Goal: Transaction & Acquisition: Download file/media

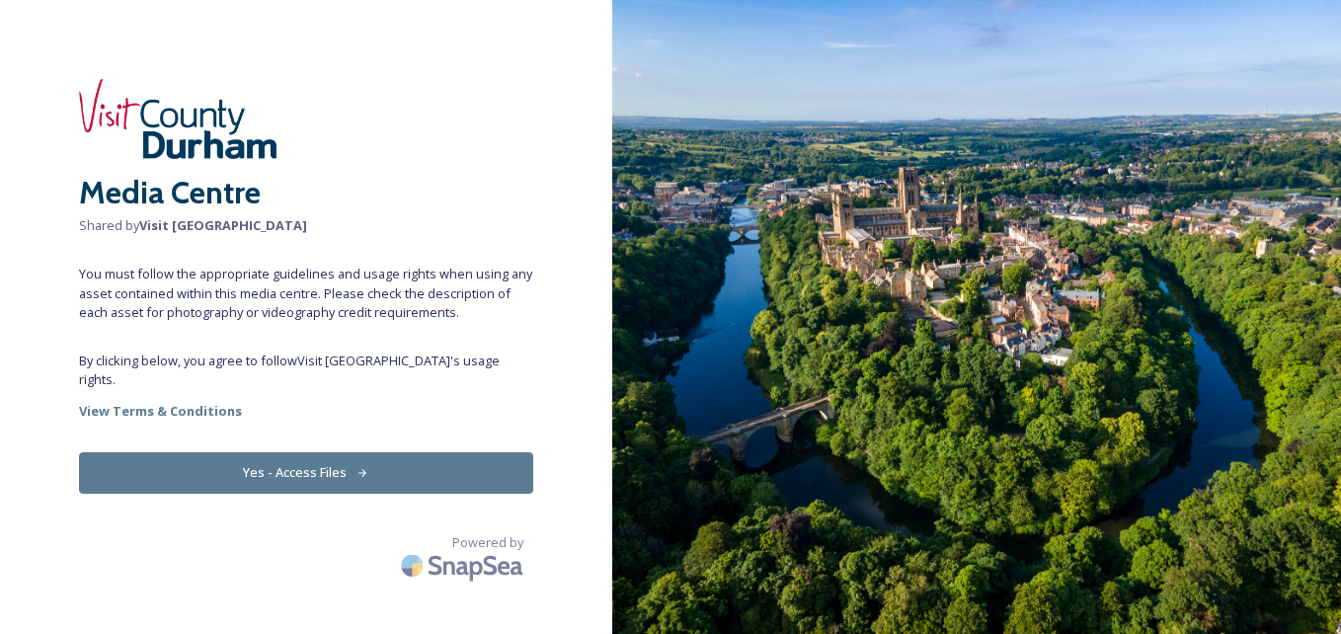
click at [361, 467] on icon at bounding box center [363, 473] width 13 height 13
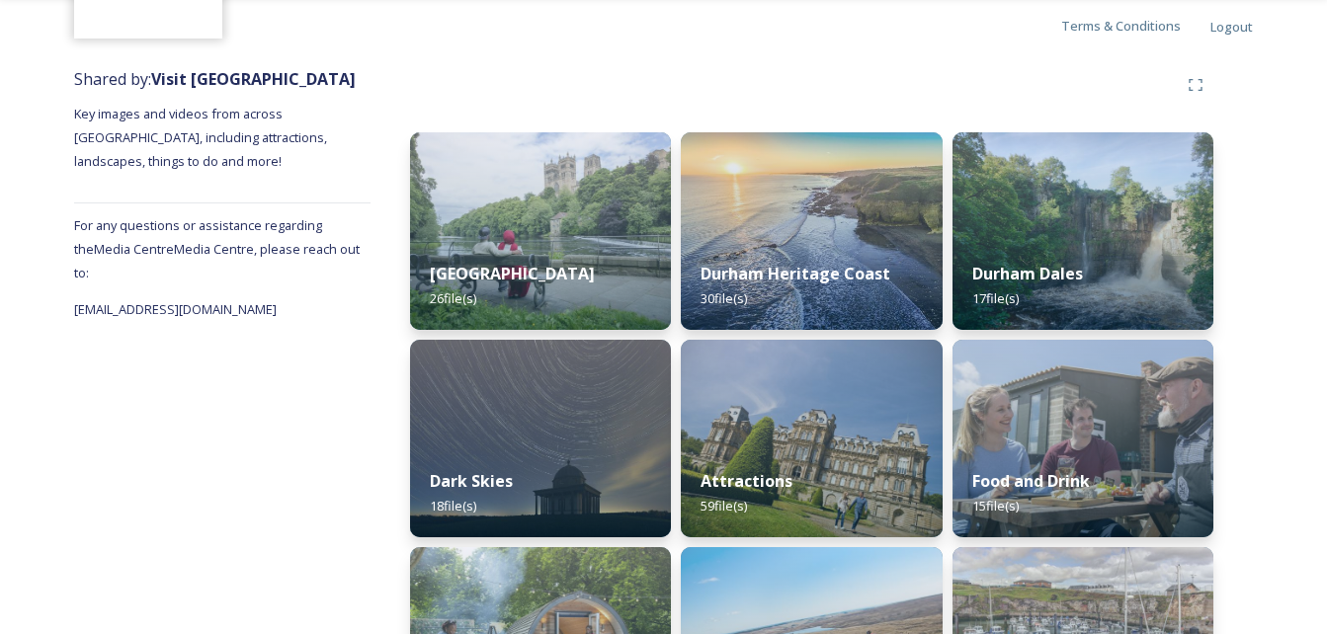
scroll to position [198, 0]
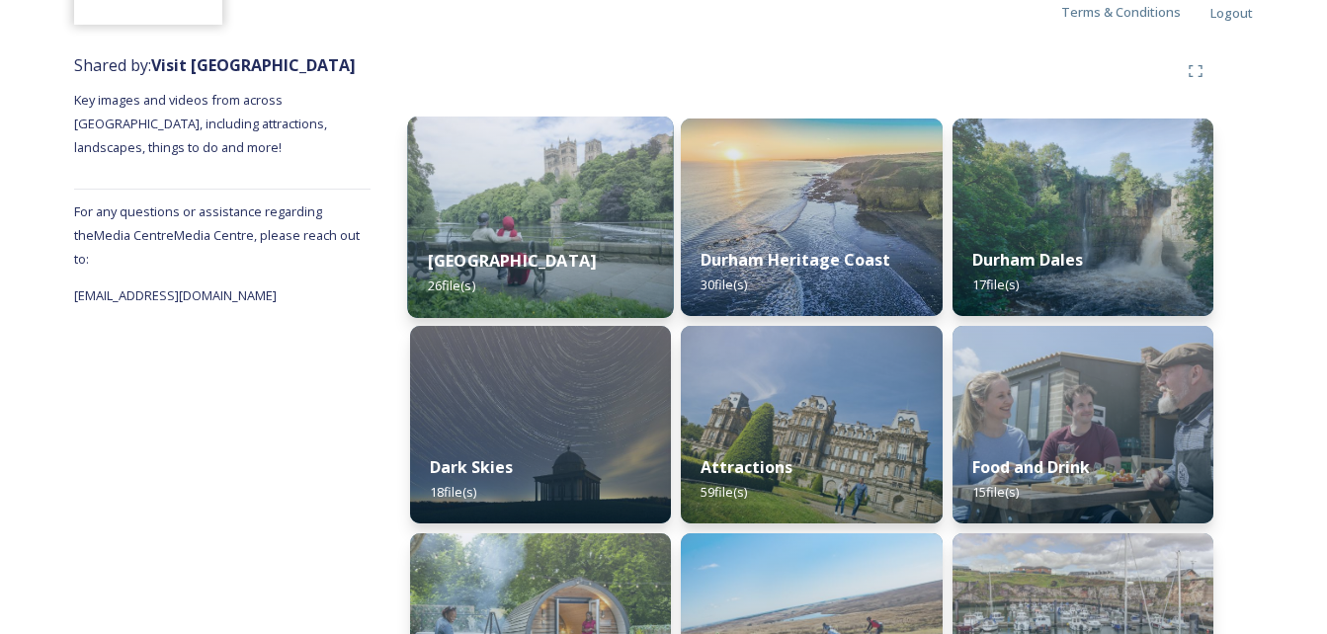
click at [569, 255] on div "Durham City 26 file(s)" at bounding box center [540, 273] width 267 height 90
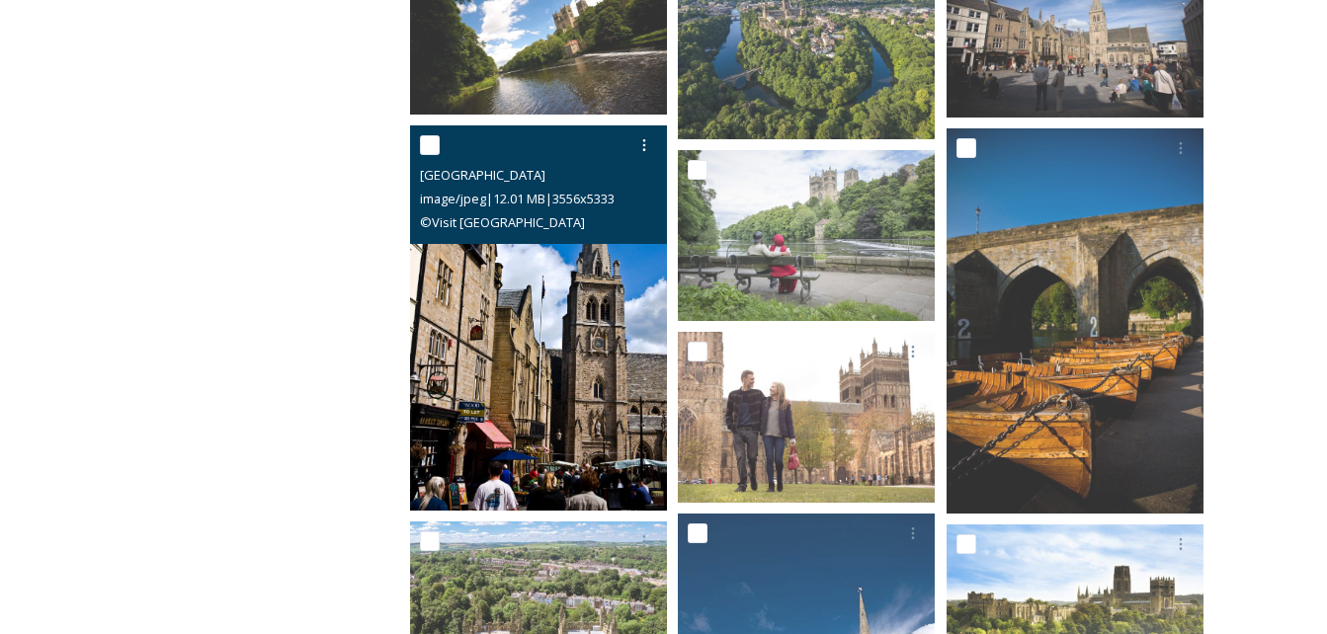
scroll to position [395, 0]
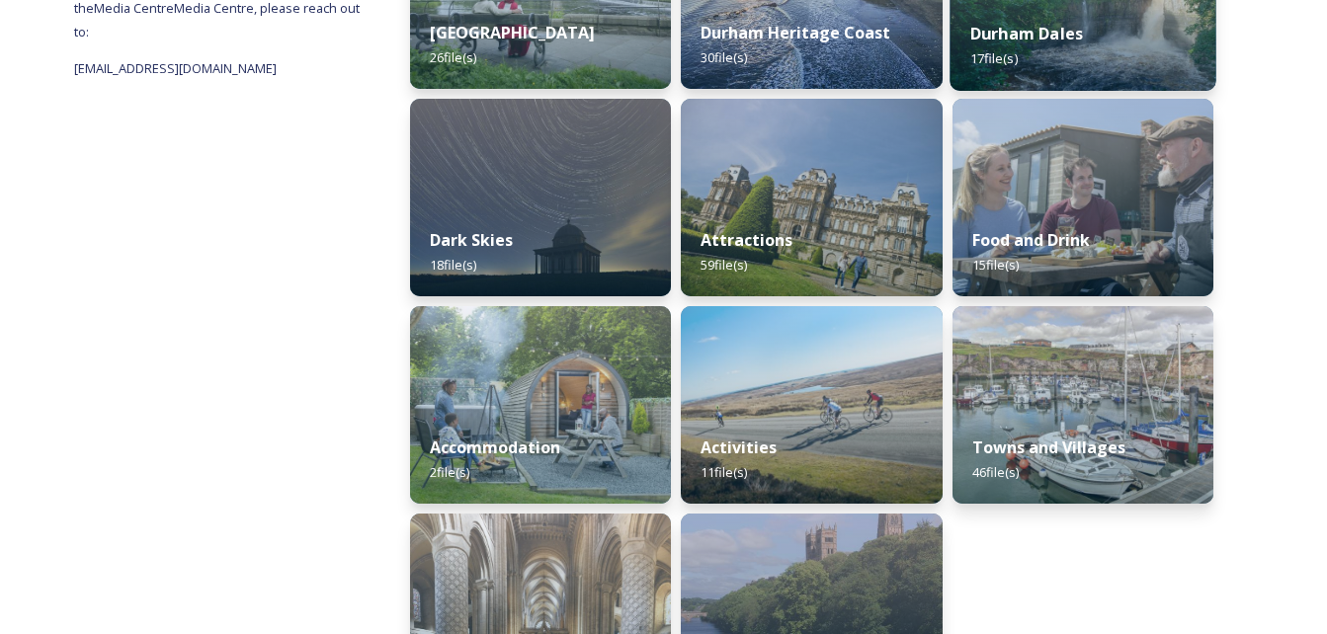
scroll to position [494, 0]
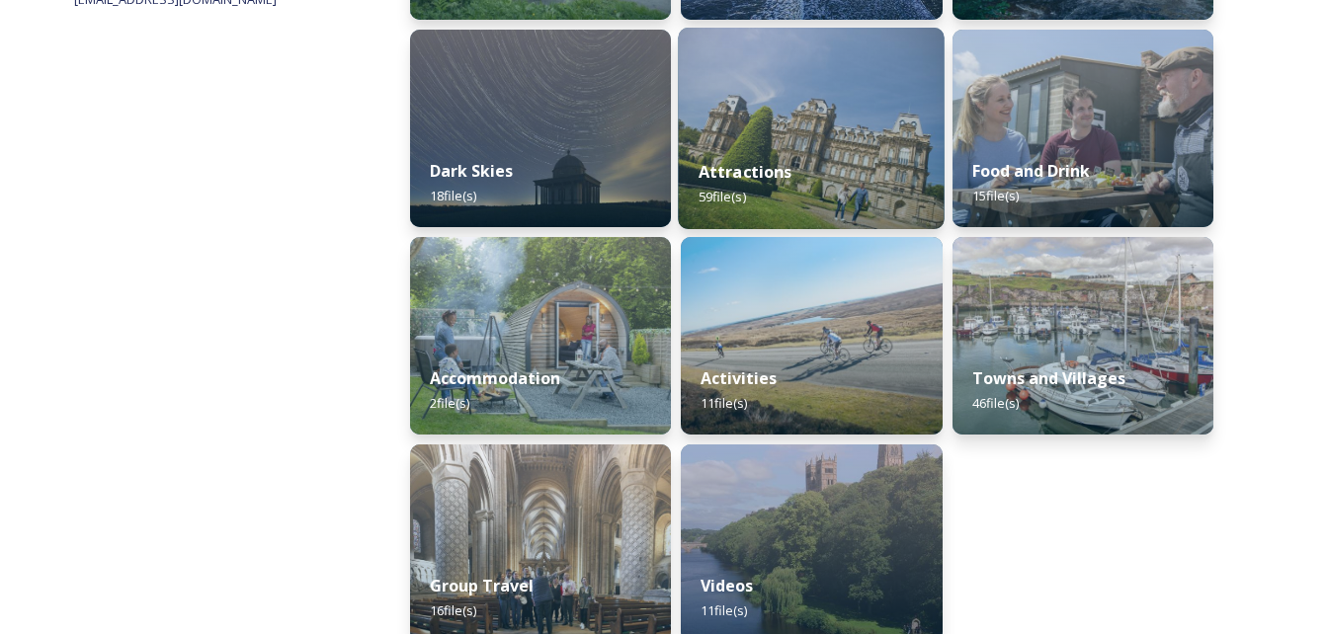
click at [823, 194] on div "Attractions 59 file(s)" at bounding box center [812, 184] width 267 height 90
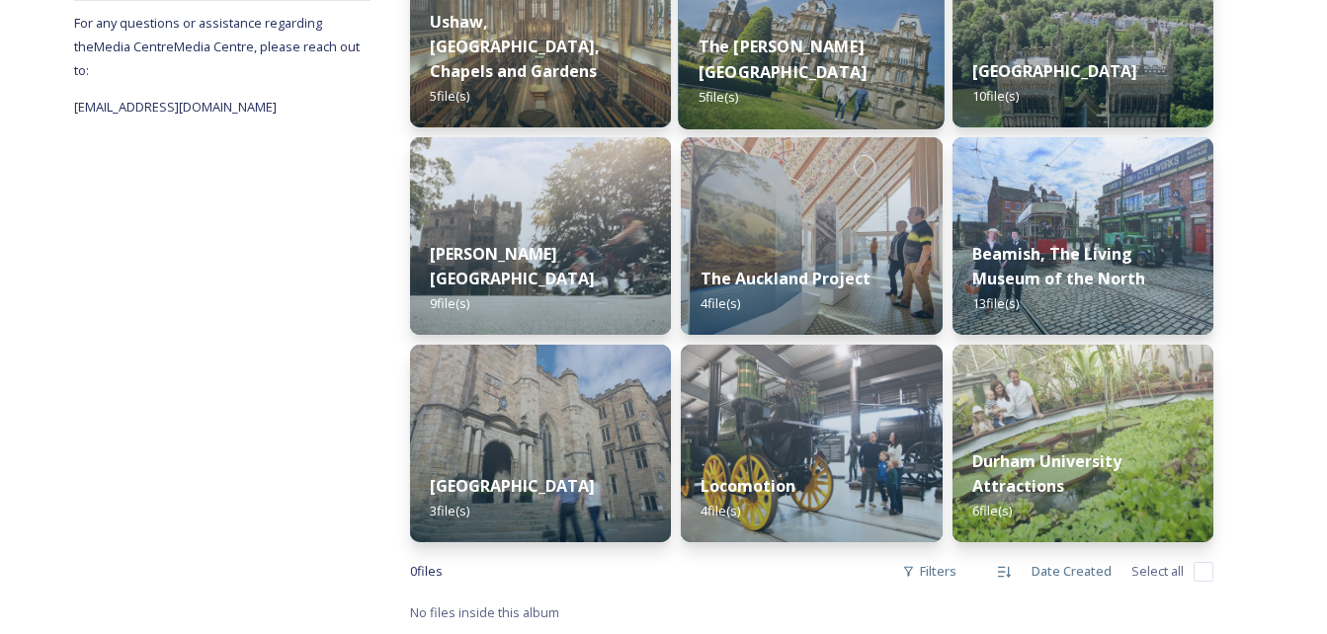
scroll to position [287, 0]
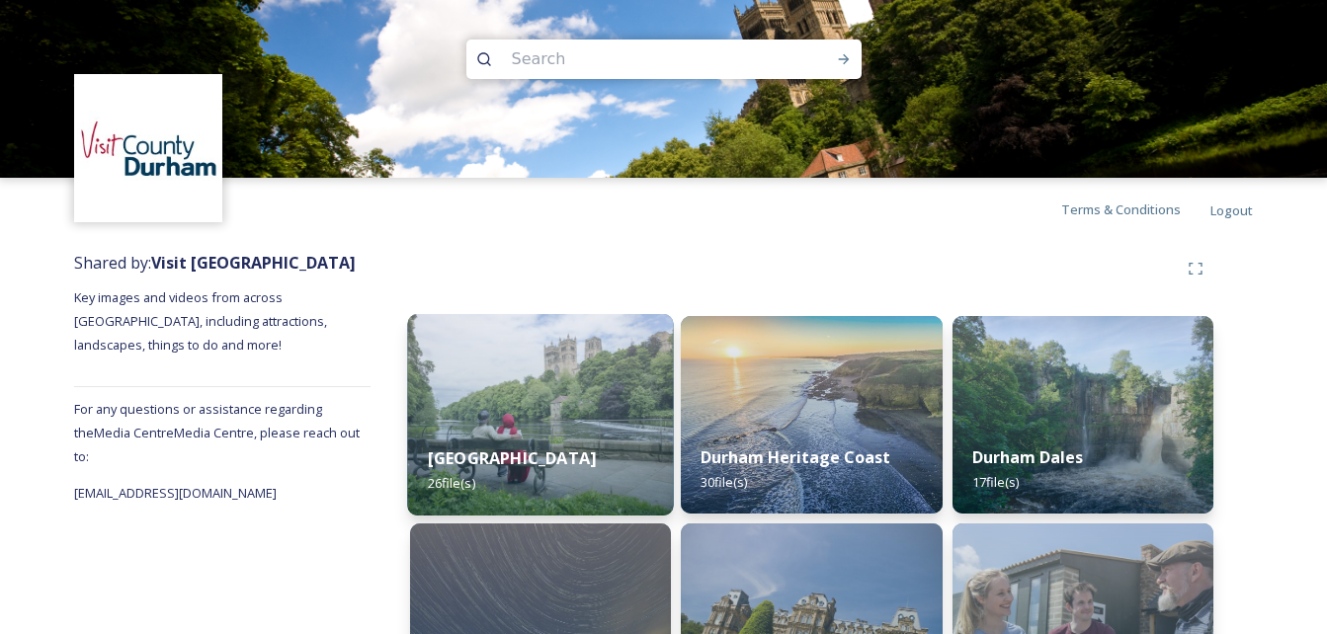
click at [591, 446] on div "Durham City 26 file(s)" at bounding box center [540, 471] width 267 height 90
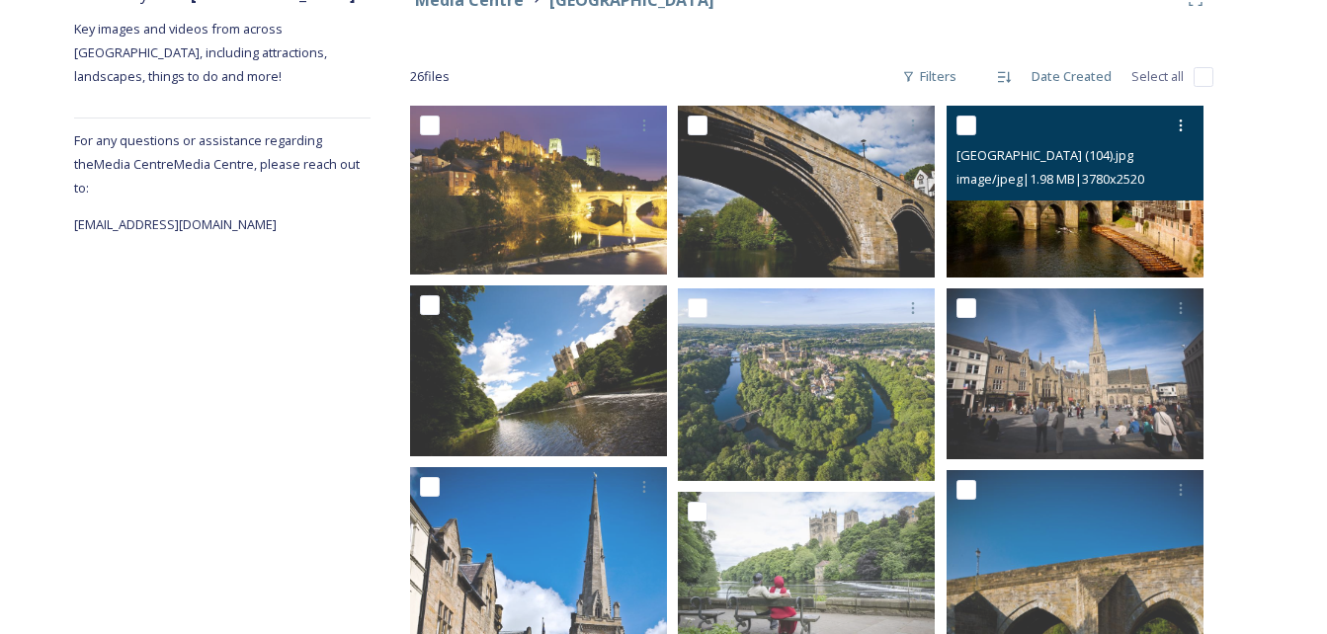
scroll to position [296, 0]
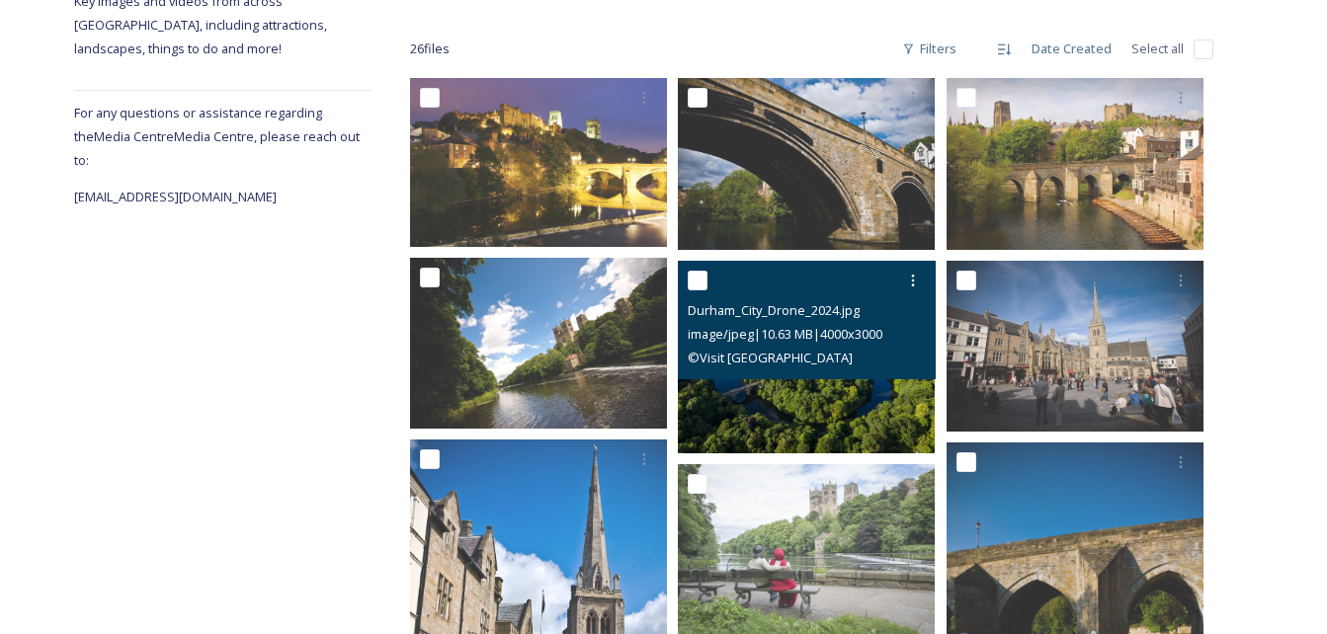
click at [850, 411] on img at bounding box center [806, 357] width 257 height 193
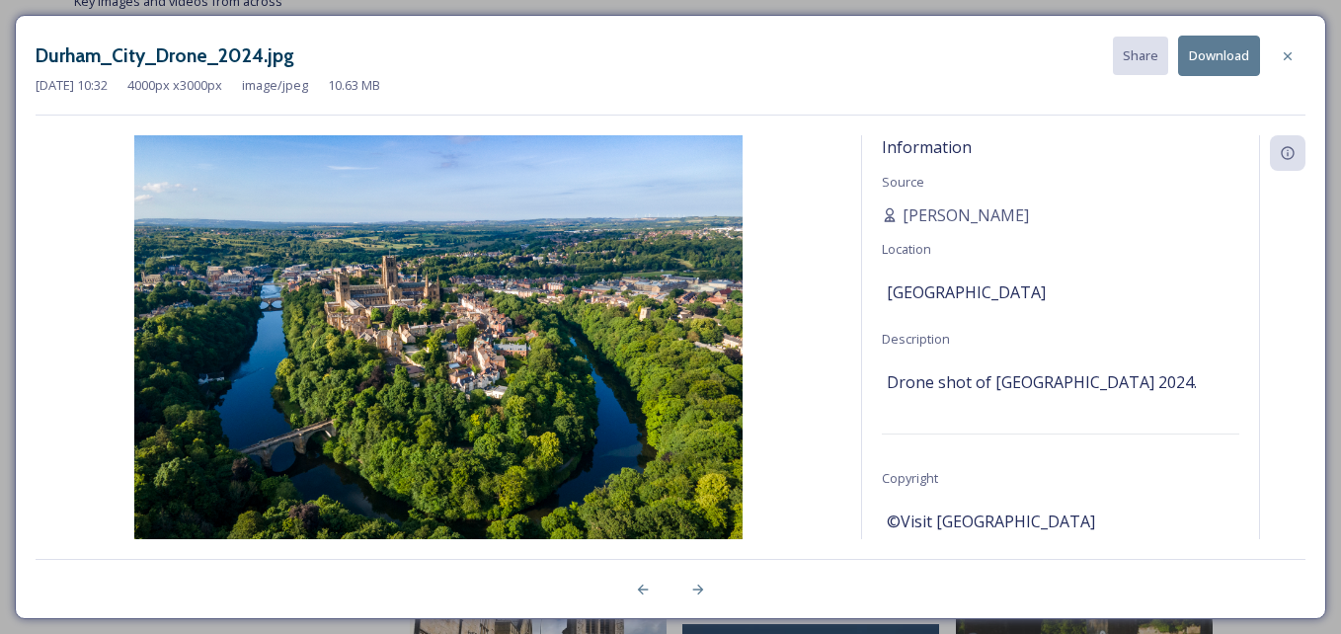
click at [1240, 56] on button "Download" at bounding box center [1219, 56] width 82 height 40
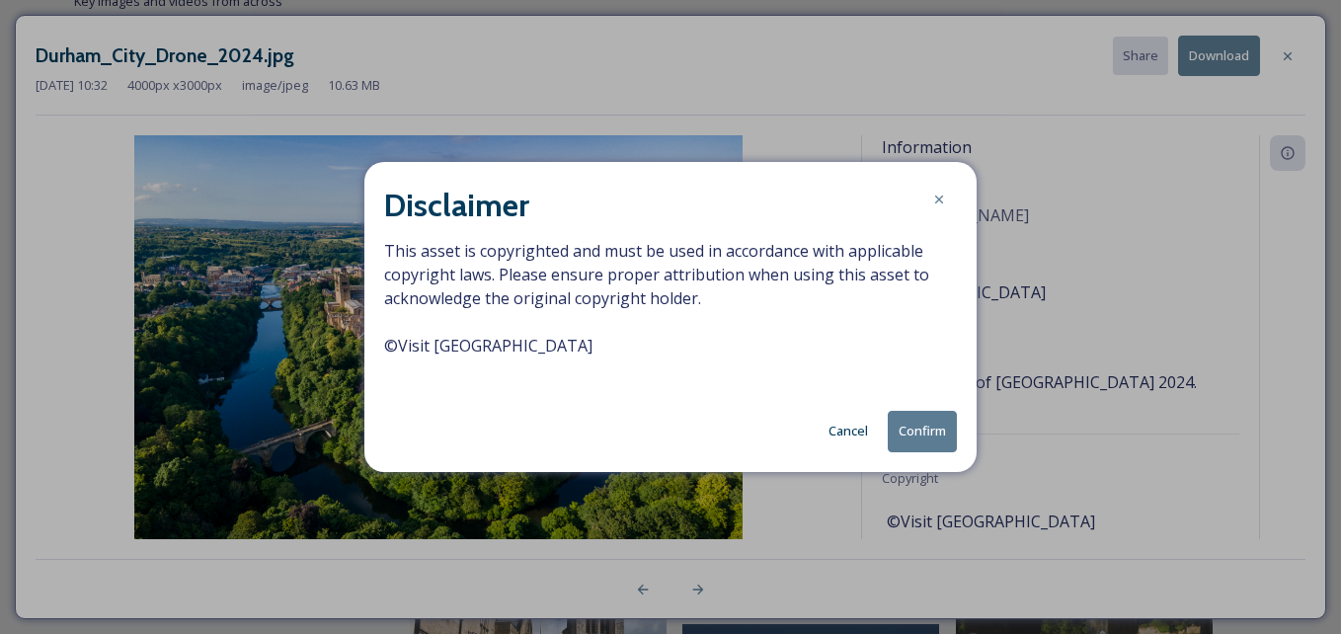
click at [944, 428] on button "Confirm" at bounding box center [922, 431] width 69 height 40
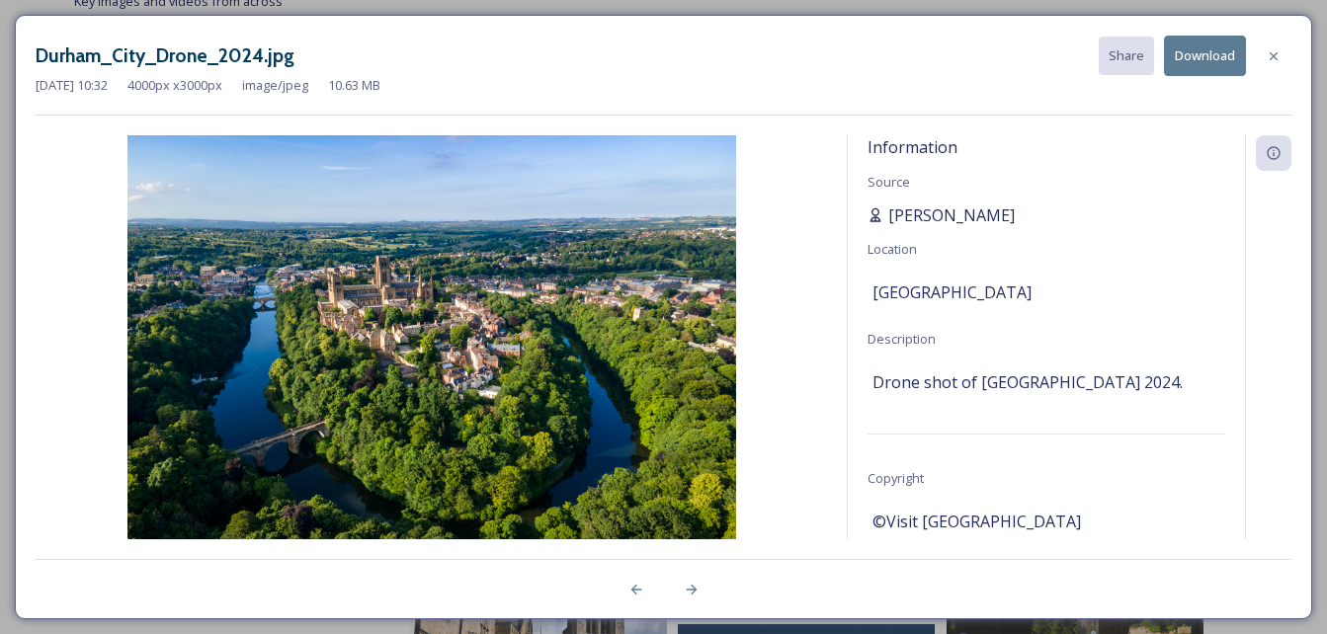
click at [1140, 211] on div "[PERSON_NAME]" at bounding box center [1046, 215] width 358 height 24
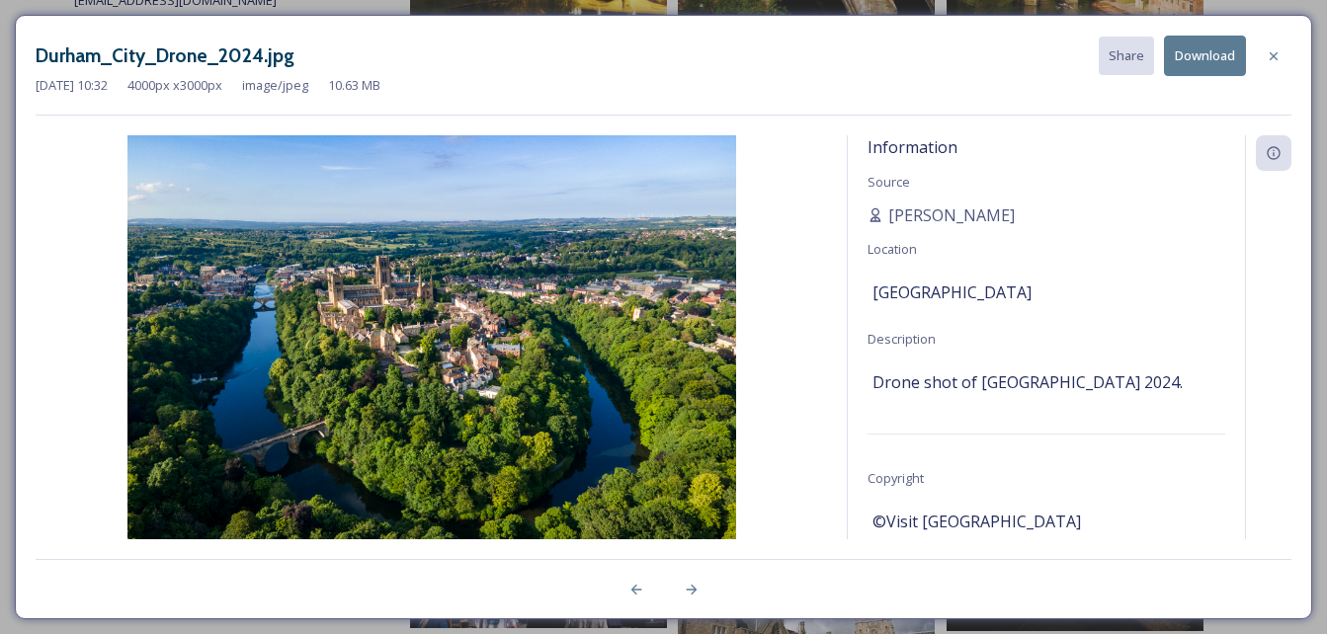
scroll to position [494, 0]
click at [1187, 59] on button "Download" at bounding box center [1205, 56] width 82 height 40
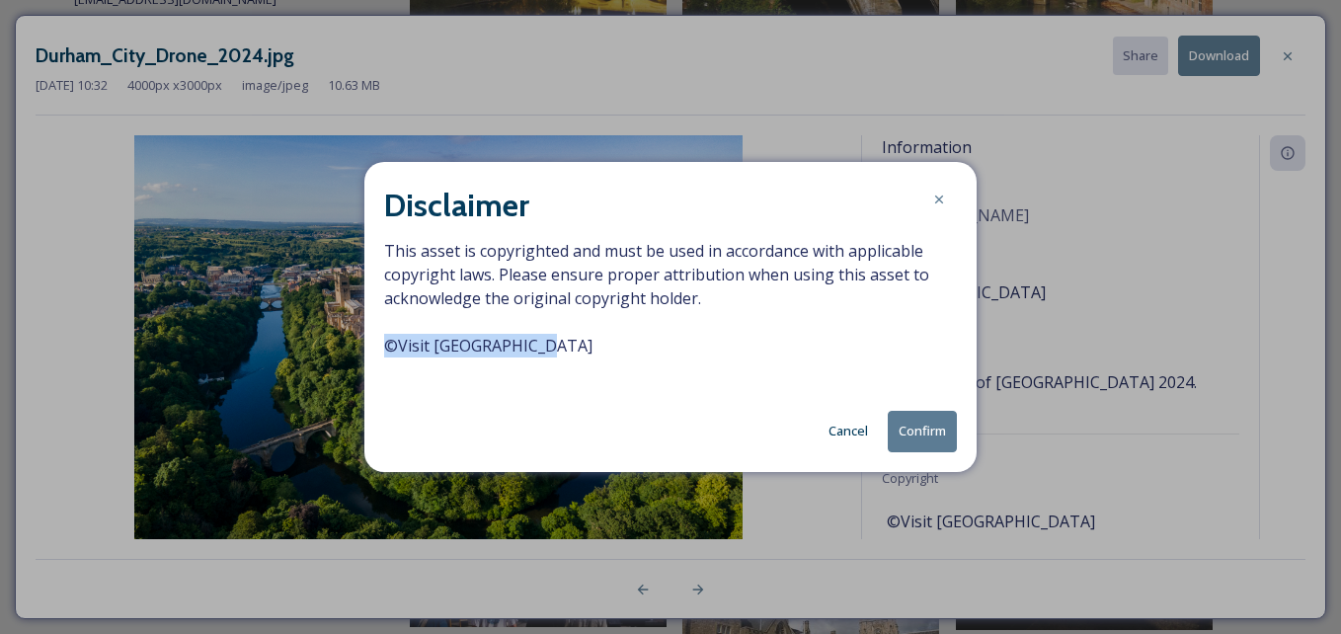
drag, startPoint x: 388, startPoint y: 345, endPoint x: 591, endPoint y: 352, distance: 202.6
click at [591, 352] on span "This asset is copyrighted and must be used in accordance with applicable copyri…" at bounding box center [670, 310] width 573 height 142
copy span "© Visit [GEOGRAPHIC_DATA]"
click at [946, 198] on icon at bounding box center [939, 200] width 16 height 16
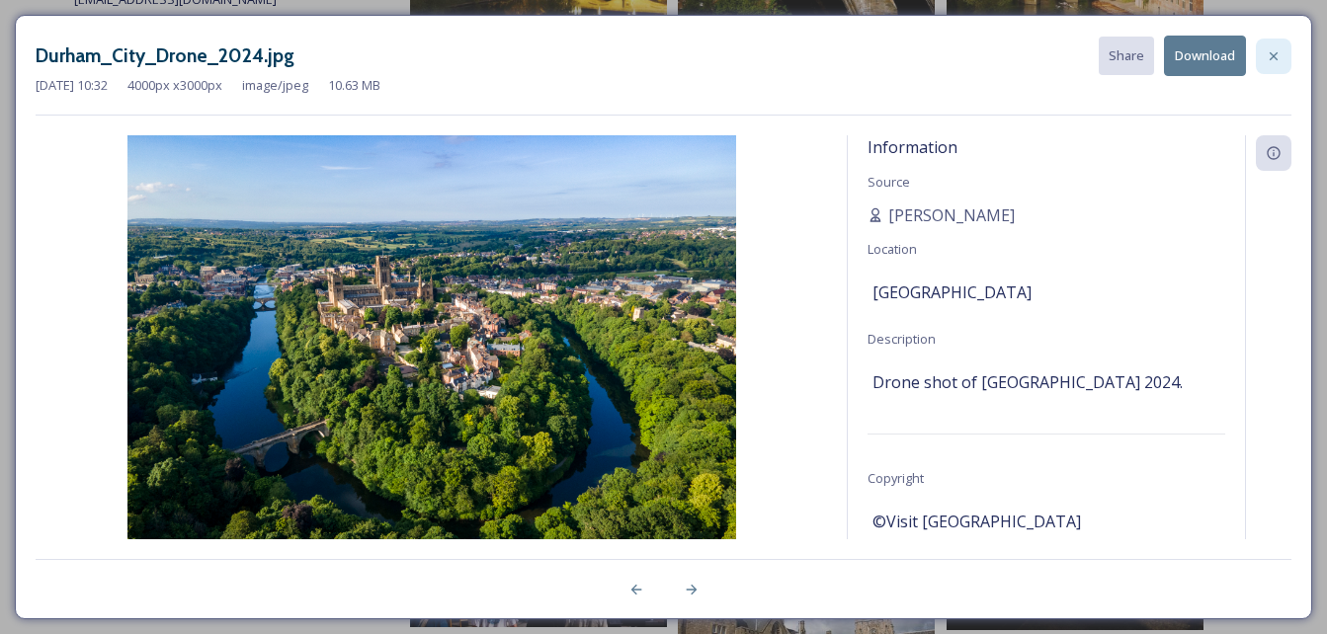
click at [1273, 56] on icon at bounding box center [1273, 55] width 8 height 8
